Goal: Information Seeking & Learning: Learn about a topic

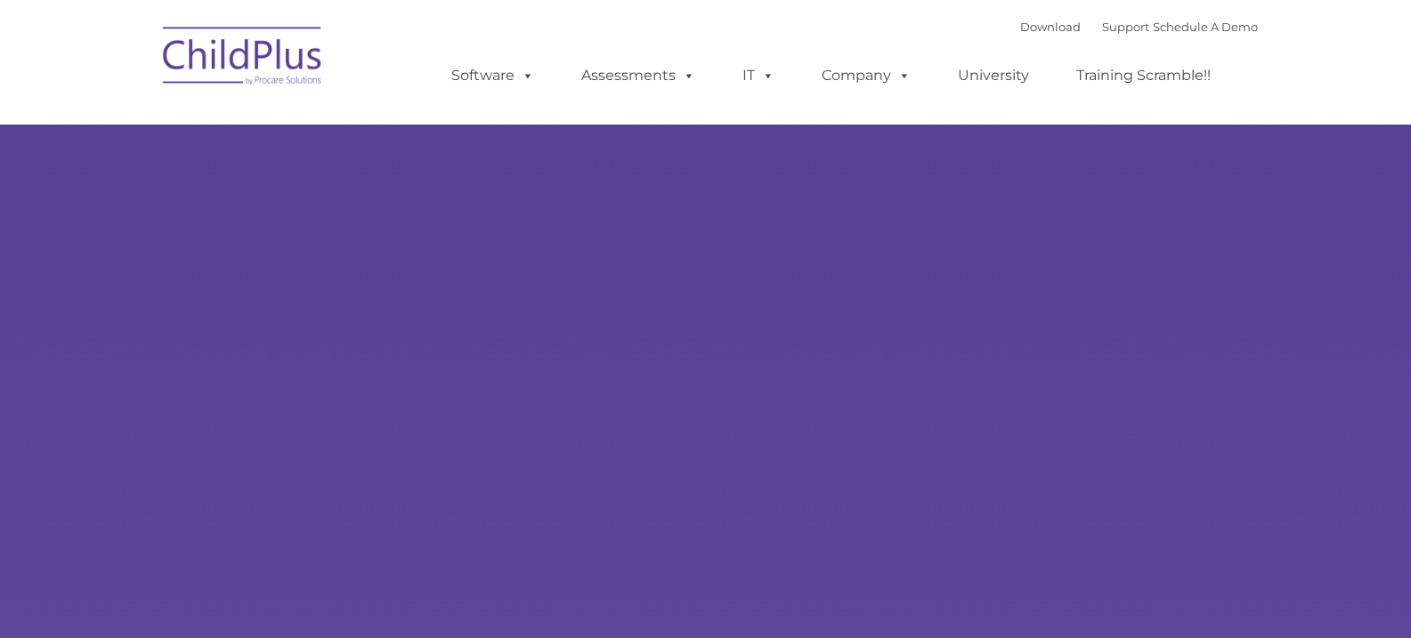
type input ""
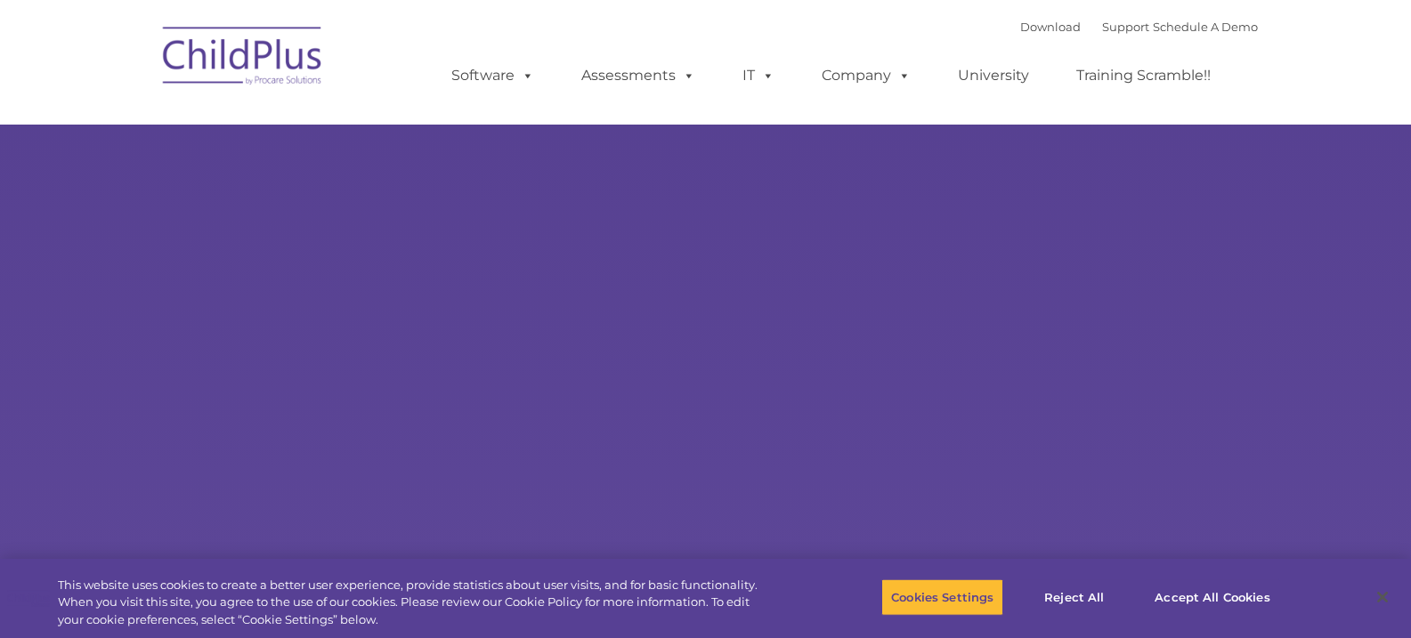
select select "MEDIUM"
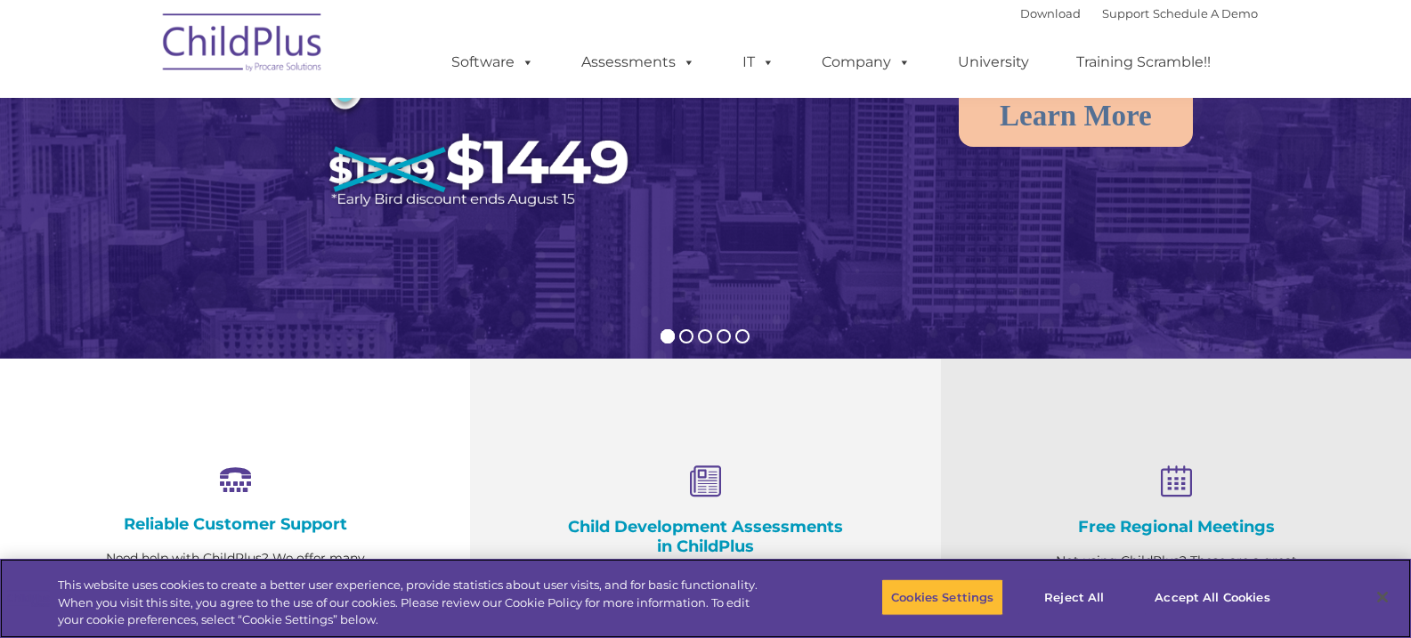
scroll to position [347, 0]
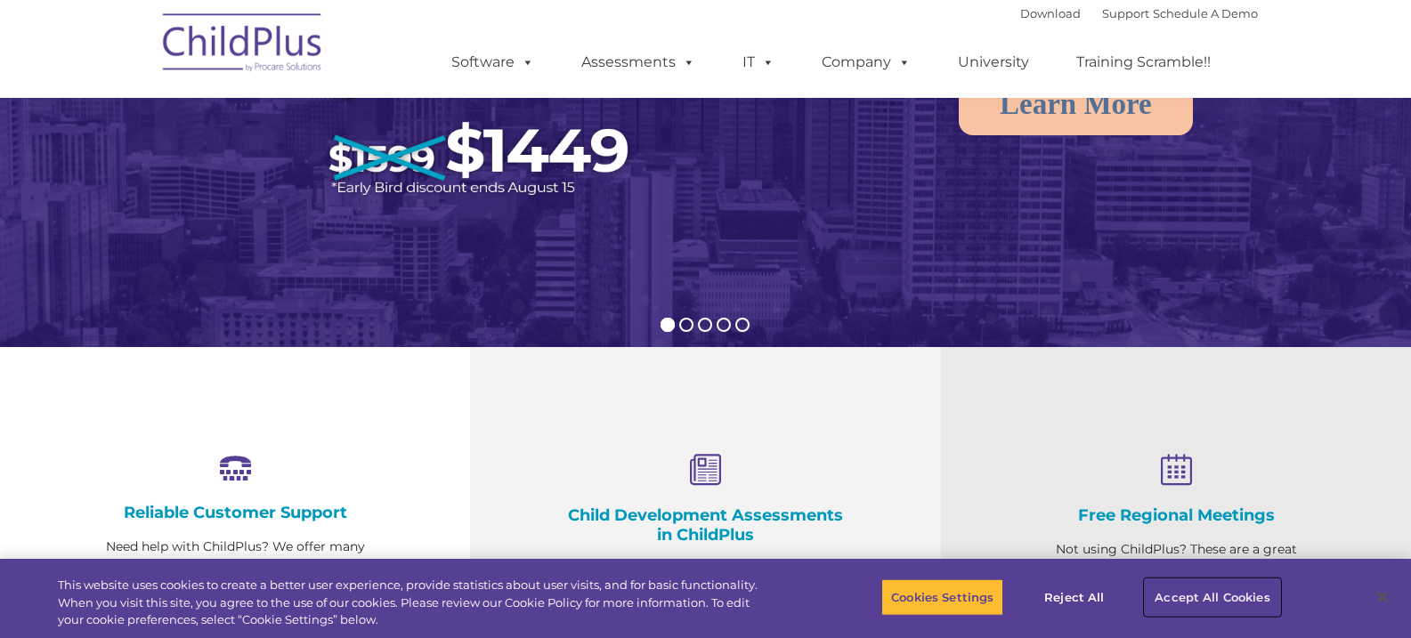
click at [1213, 589] on button "Accept All Cookies" at bounding box center [1212, 597] width 134 height 37
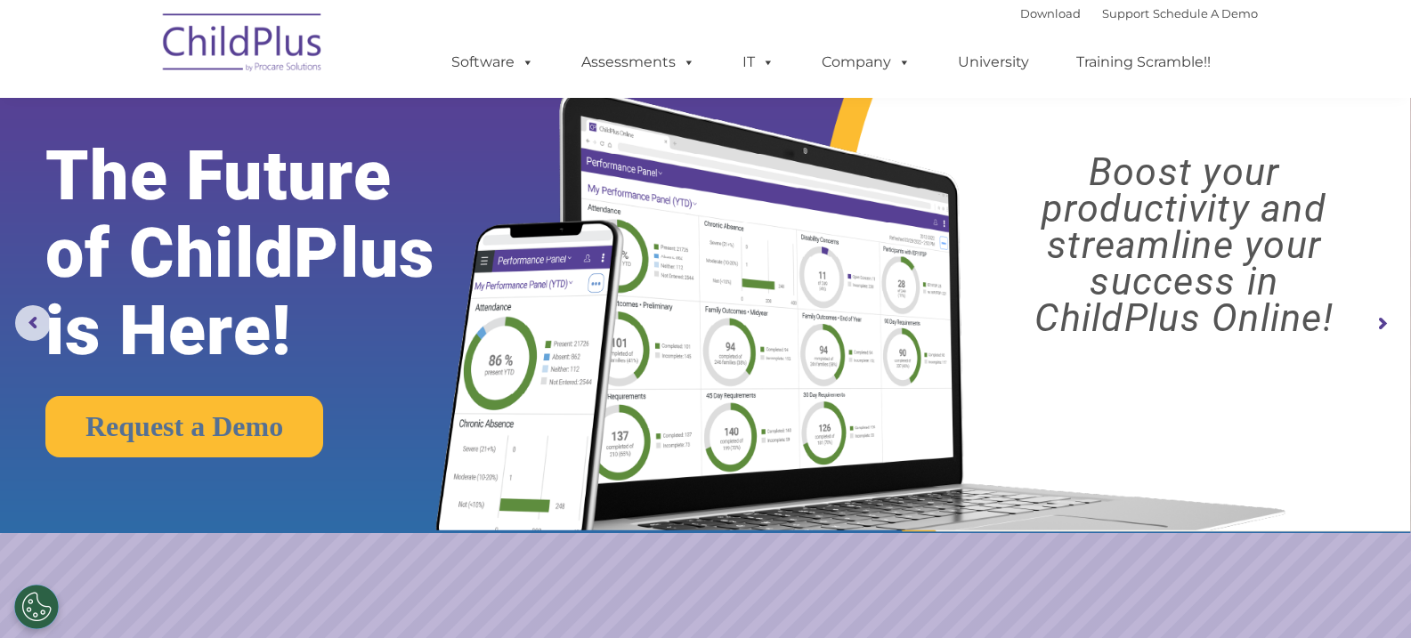
scroll to position [0, 0]
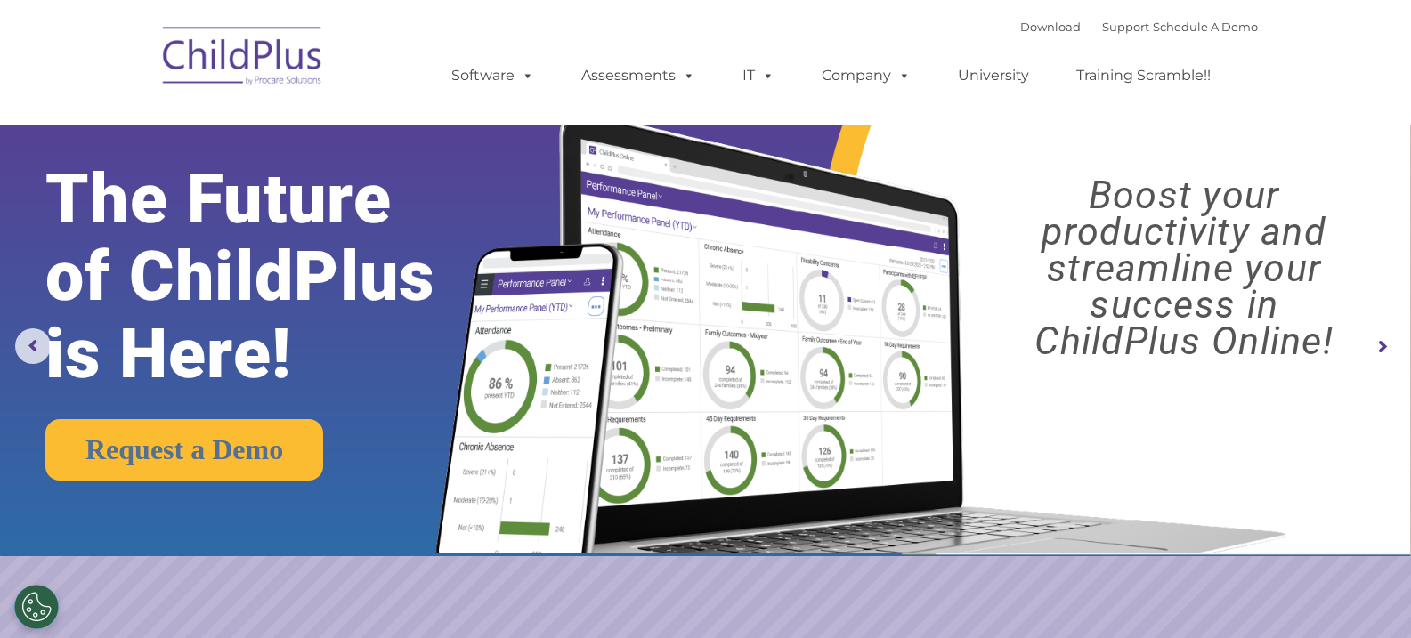
click at [1376, 341] on rs-arrow at bounding box center [1382, 347] width 36 height 36
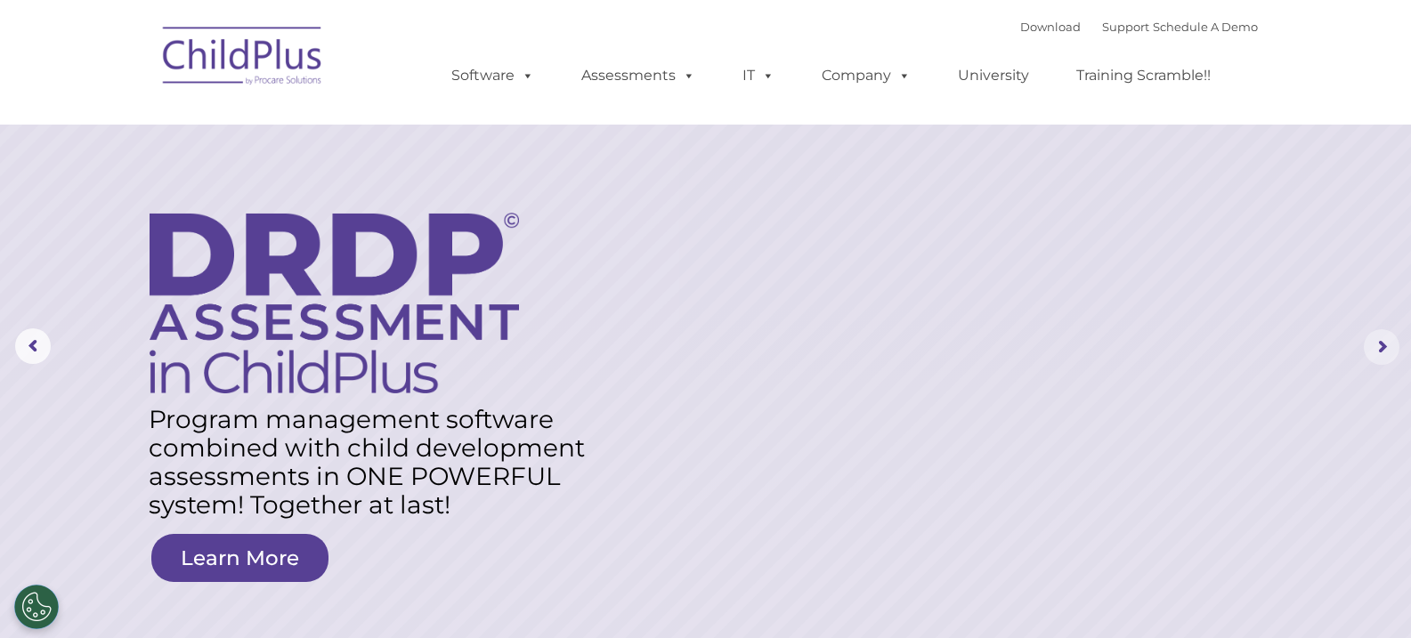
click at [1376, 341] on rs-arrow at bounding box center [1382, 347] width 36 height 36
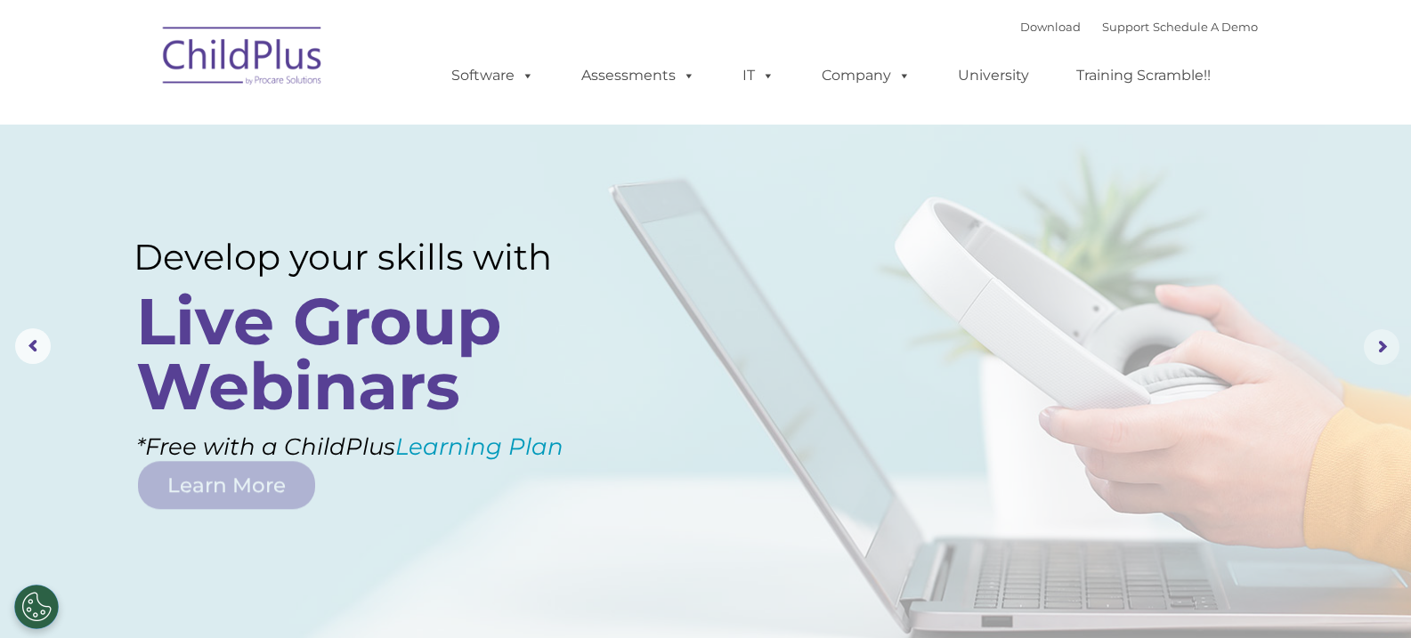
click at [1376, 341] on rs-arrow at bounding box center [1382, 347] width 36 height 36
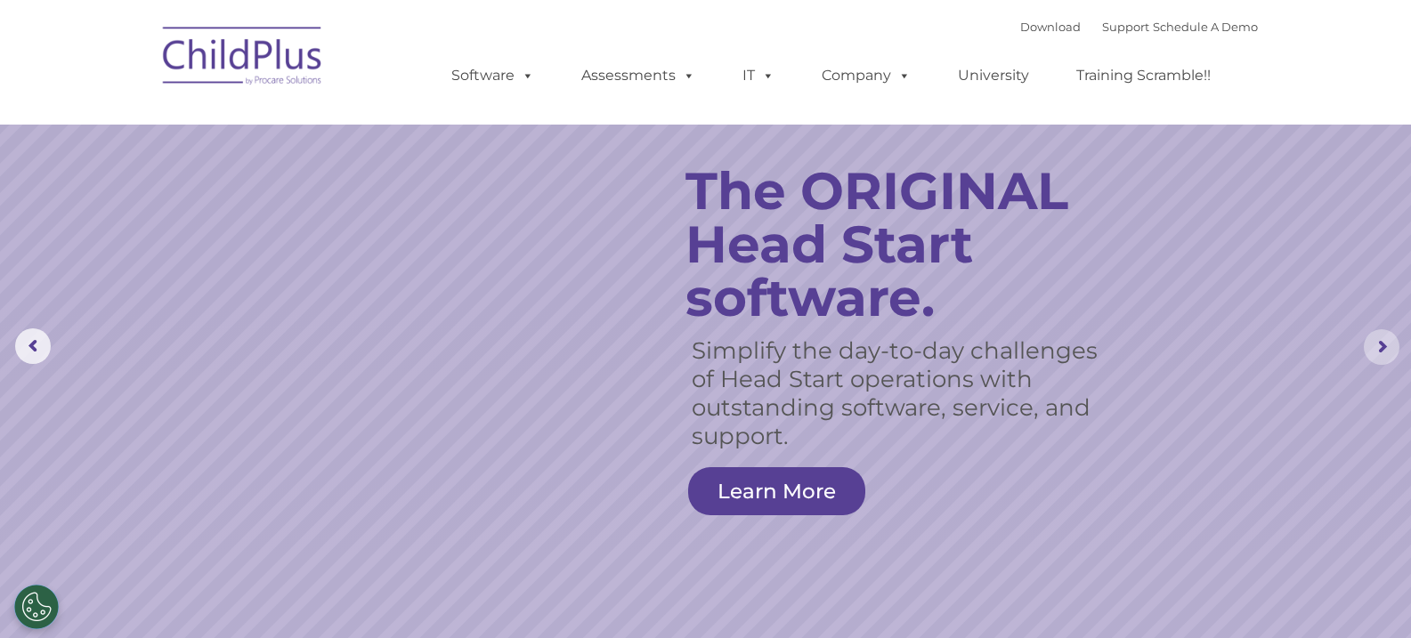
click at [1376, 341] on rs-arrow at bounding box center [1382, 347] width 36 height 36
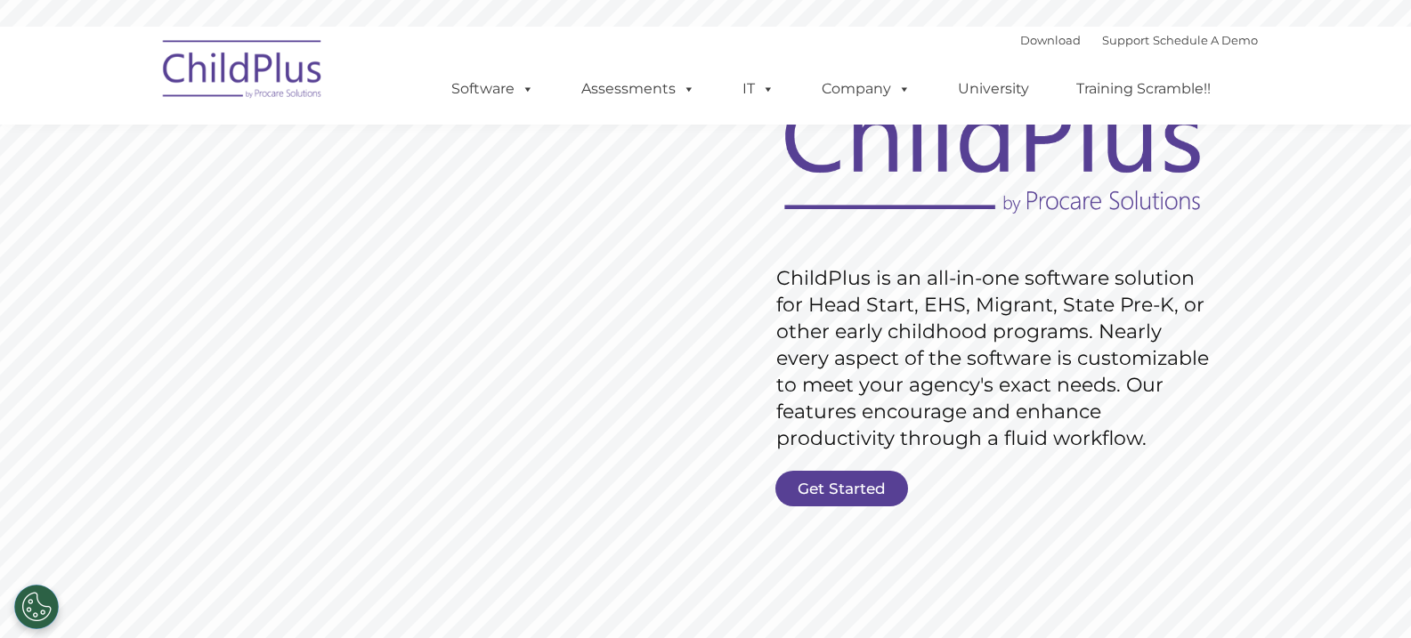
scroll to position [141, 0]
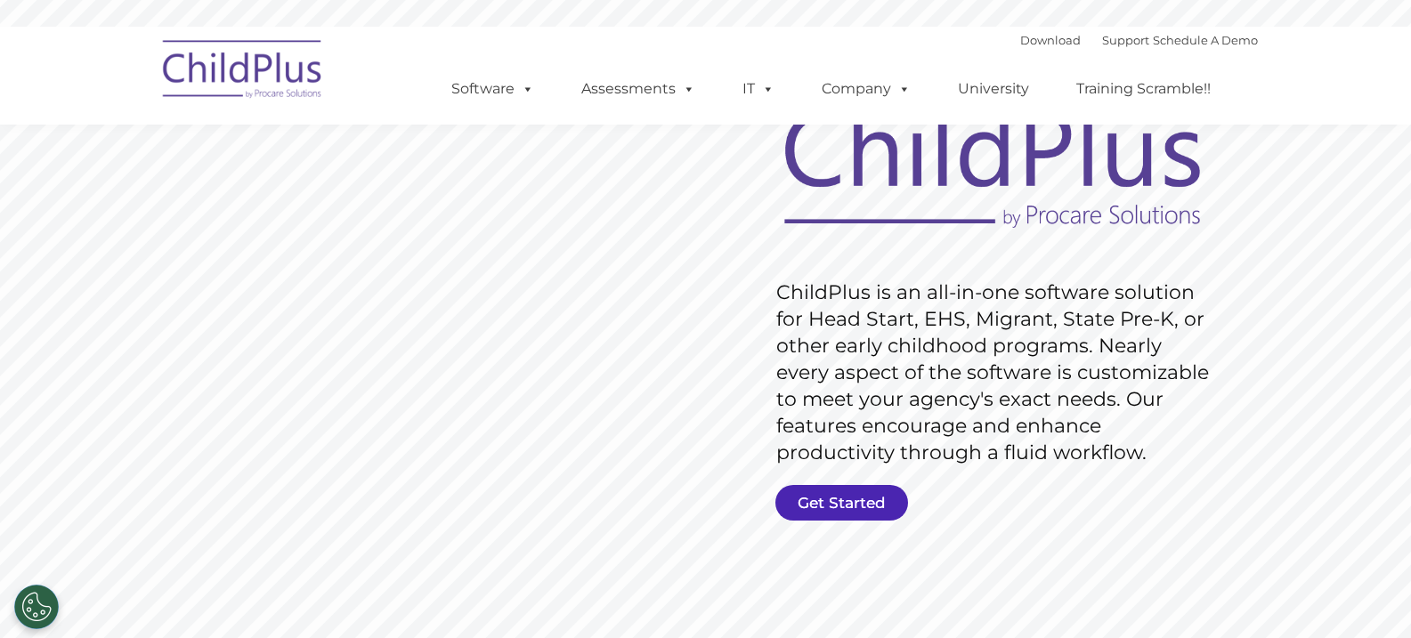
click at [868, 498] on link "Get Started" at bounding box center [841, 503] width 133 height 36
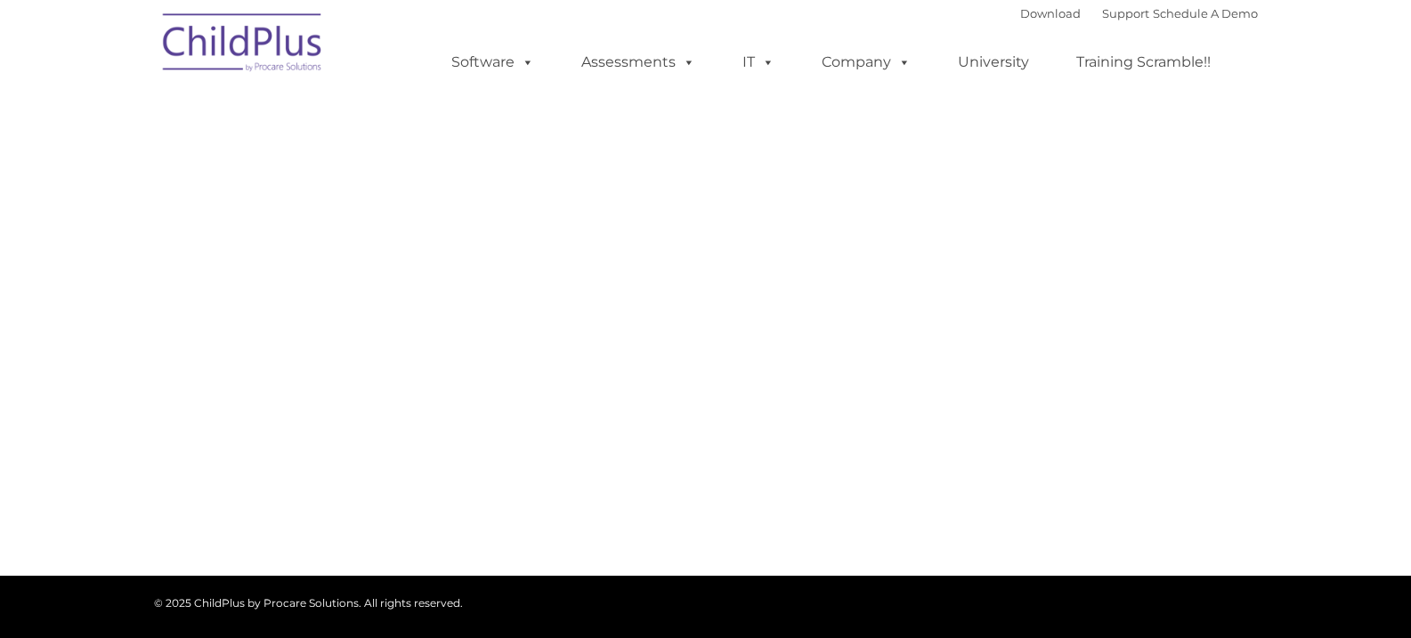
select select "MEDIUM"
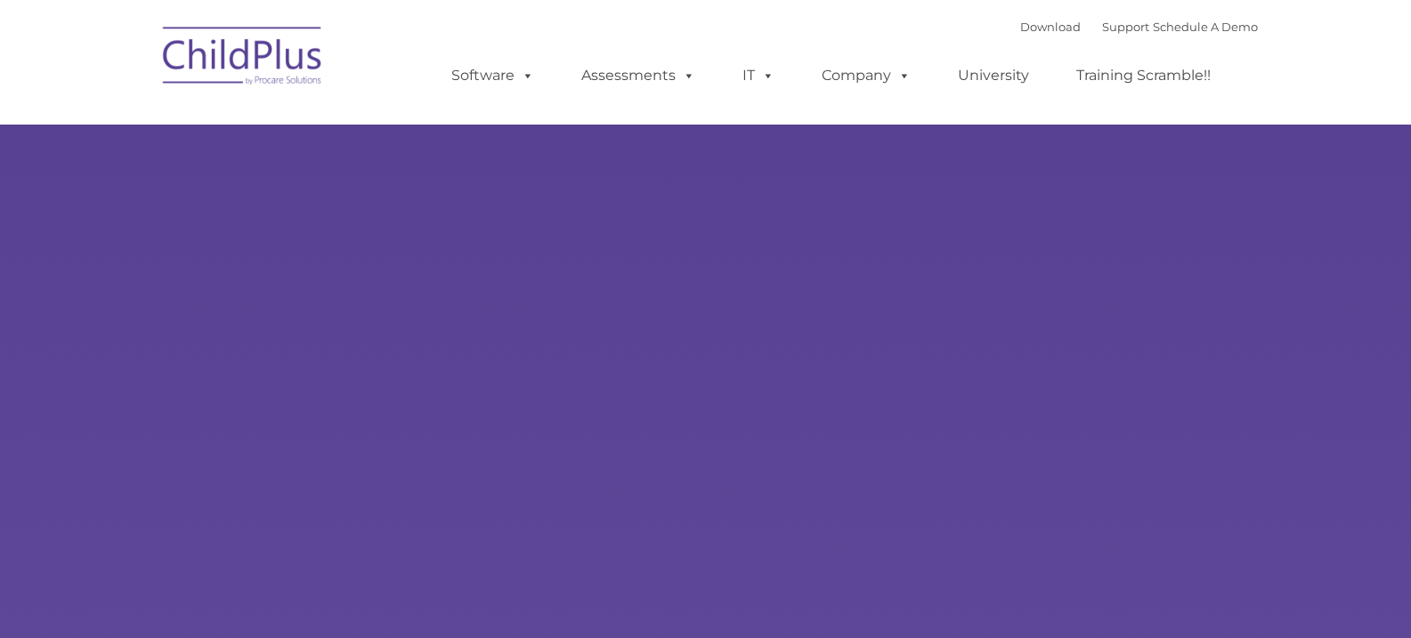
type input ""
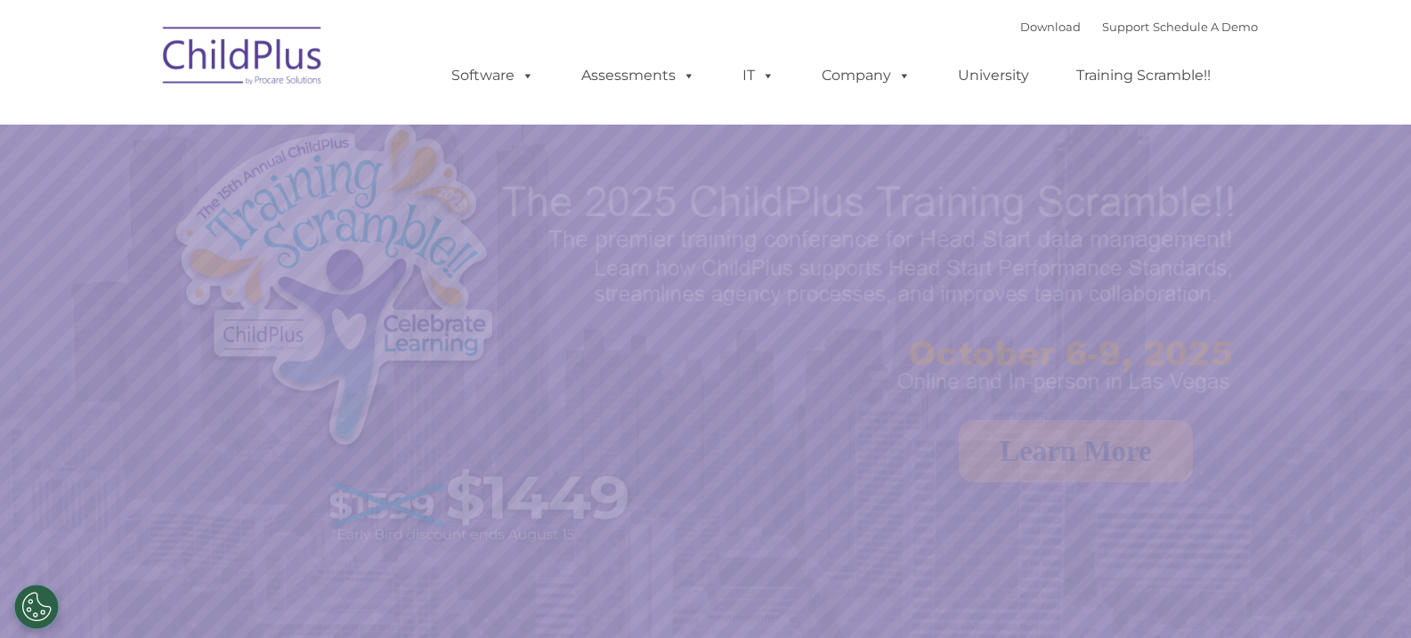
select select "MEDIUM"
